Goal: Check status: Check status

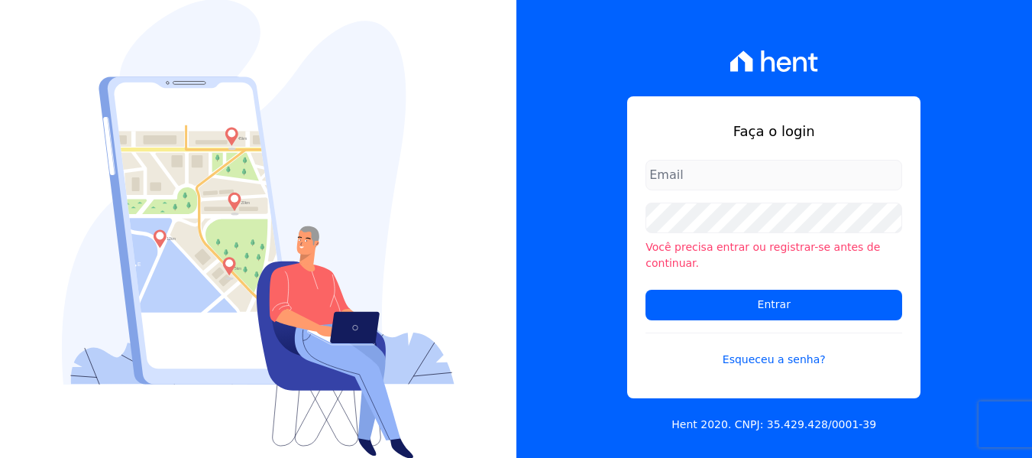
drag, startPoint x: 0, startPoint y: 0, endPoint x: 697, endPoint y: 180, distance: 720.3
click at [697, 180] on input "email" at bounding box center [773, 175] width 257 height 31
type input "[EMAIL_ADDRESS][DOMAIN_NAME]"
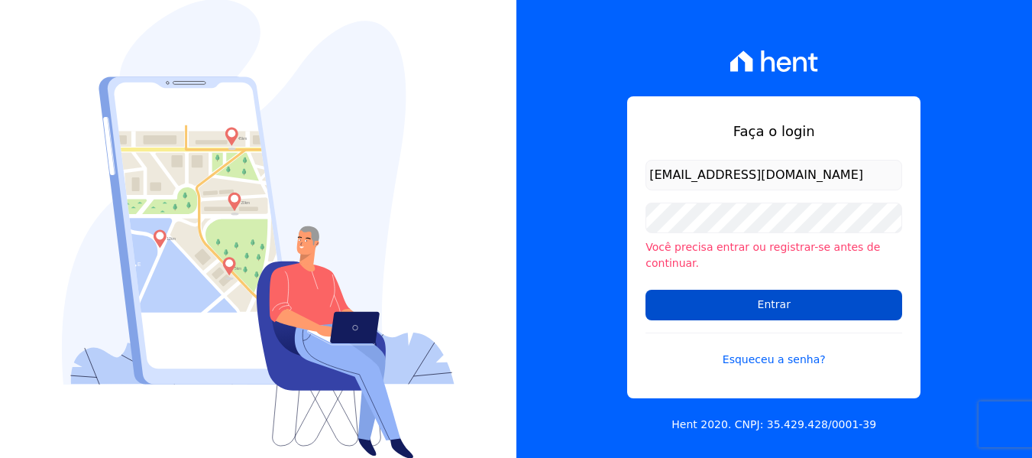
click at [680, 298] on input "Entrar" at bounding box center [773, 304] width 257 height 31
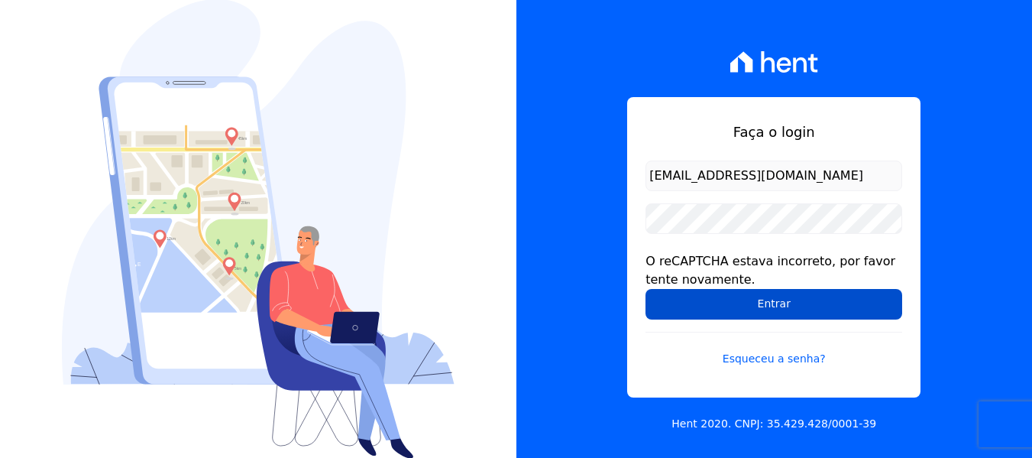
click at [718, 301] on input "Entrar" at bounding box center [773, 304] width 257 height 31
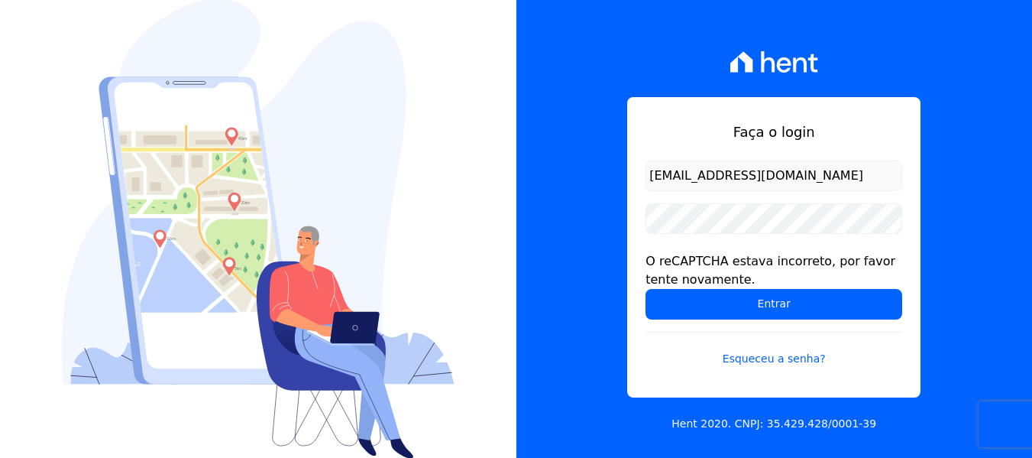
drag, startPoint x: 952, startPoint y: 284, endPoint x: 940, endPoint y: 295, distance: 16.2
click at [952, 284] on div "Faça o login nati@focoempreendimentos.com O reCAPTCHA estava incorreto, por fav…" at bounding box center [774, 229] width 516 height 458
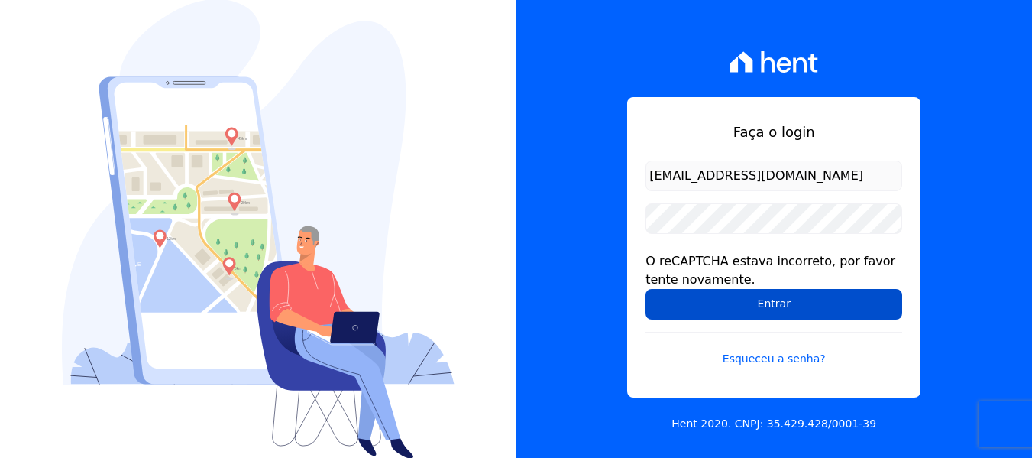
click at [793, 306] on input "Entrar" at bounding box center [773, 304] width 257 height 31
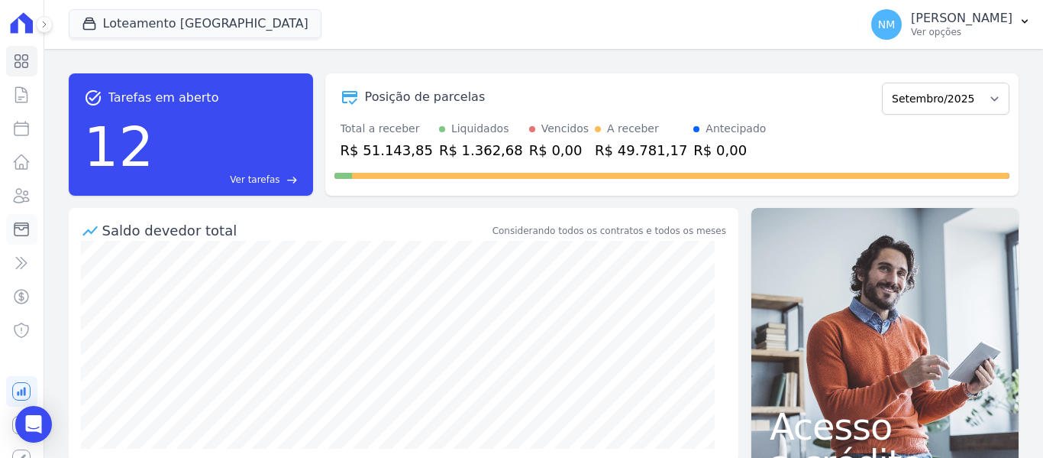
click at [17, 226] on icon at bounding box center [21, 229] width 18 height 18
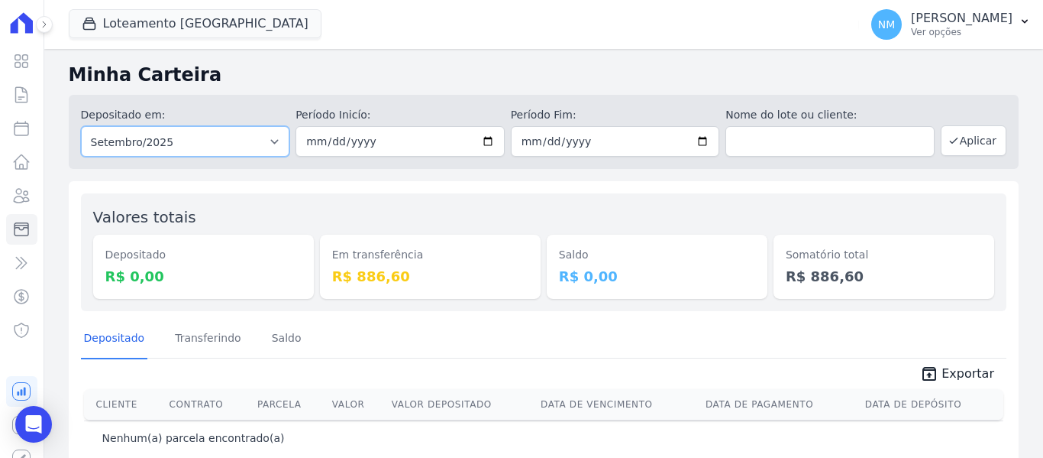
click at [200, 148] on select "Todos os meses Abril/2018 Maio/2018 Junho/2018 Julho/2018 Agosto/2018 Setembro/…" at bounding box center [185, 141] width 209 height 31
select select "08/2025"
click at [81, 126] on select "Todos os meses Abril/2018 Maio/2018 Junho/2018 Julho/2018 Agosto/2018 Setembro/…" at bounding box center [185, 141] width 209 height 31
click at [975, 131] on button "Aplicar" at bounding box center [974, 140] width 66 height 31
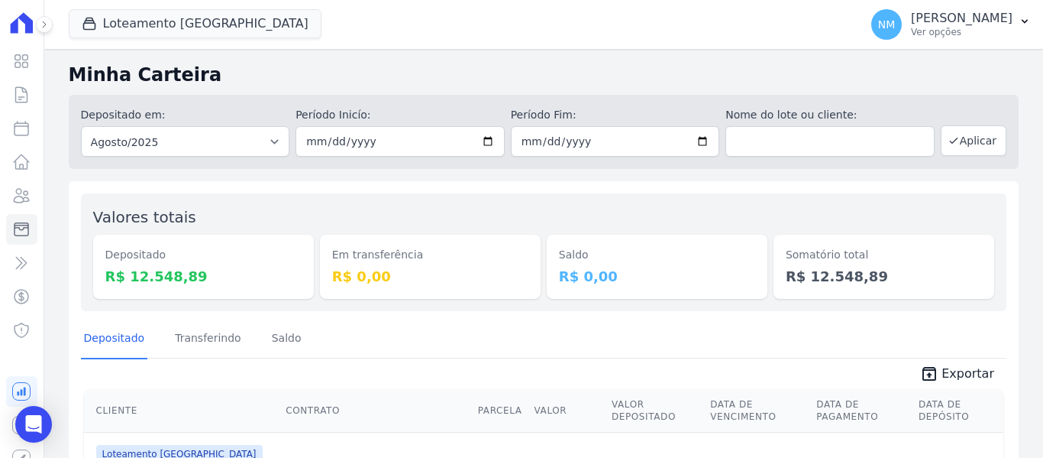
click at [11, 29] on icon at bounding box center [21, 22] width 31 height 21
